Goal: Transaction & Acquisition: Download file/media

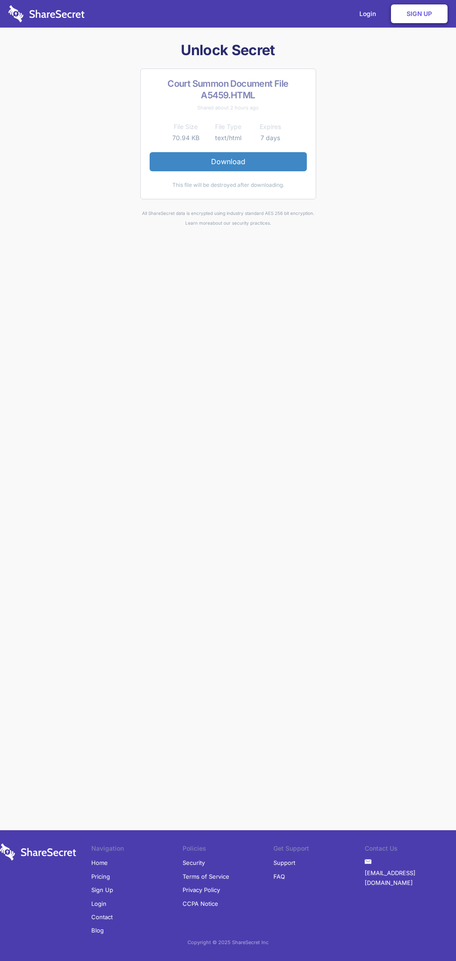
click at [228, 162] on link "Download" at bounding box center [228, 161] width 157 height 19
